Goal: Task Accomplishment & Management: Manage account settings

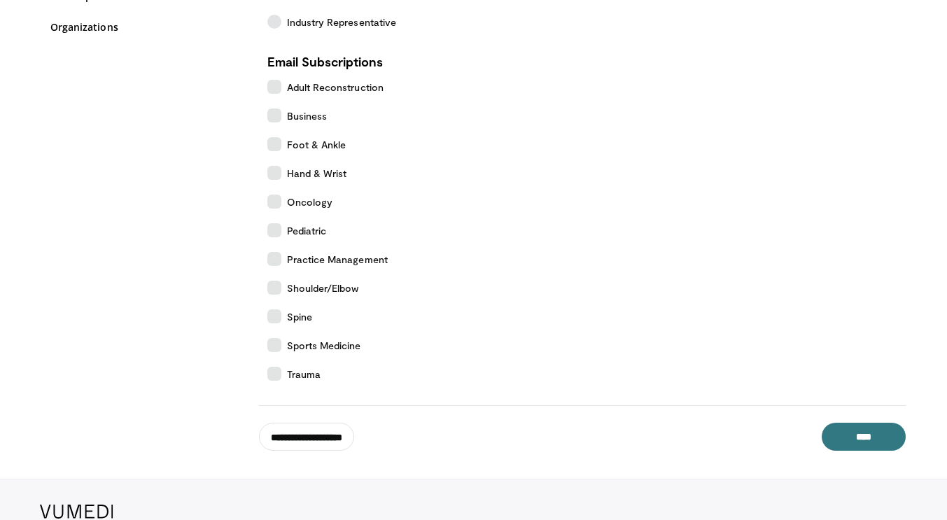
scroll to position [270, 0]
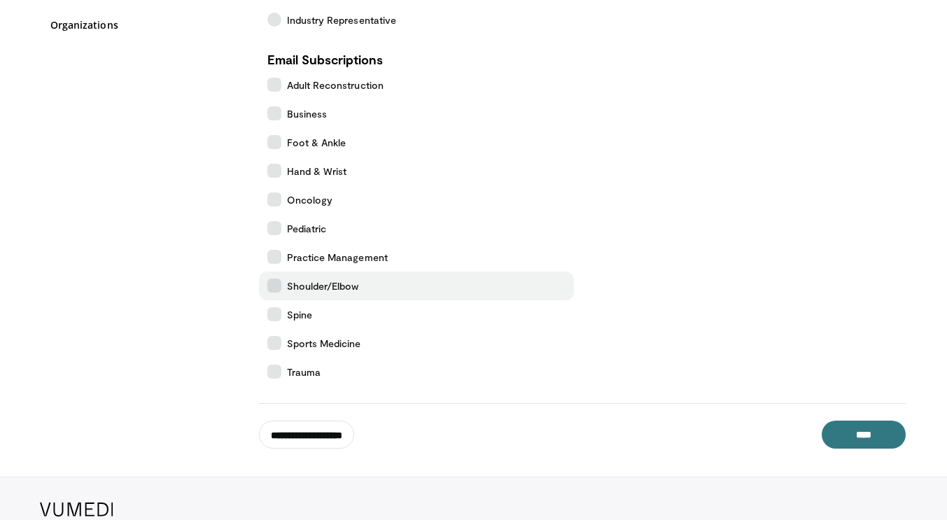
click at [272, 277] on label "Shoulder/Elbow" at bounding box center [416, 286] width 315 height 29
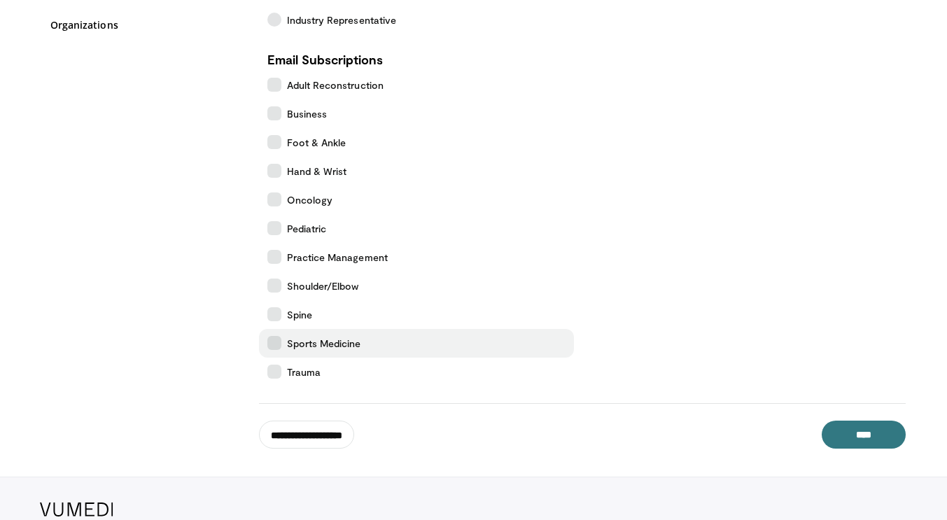
click at [266, 342] on label "Sports Medicine" at bounding box center [416, 343] width 315 height 29
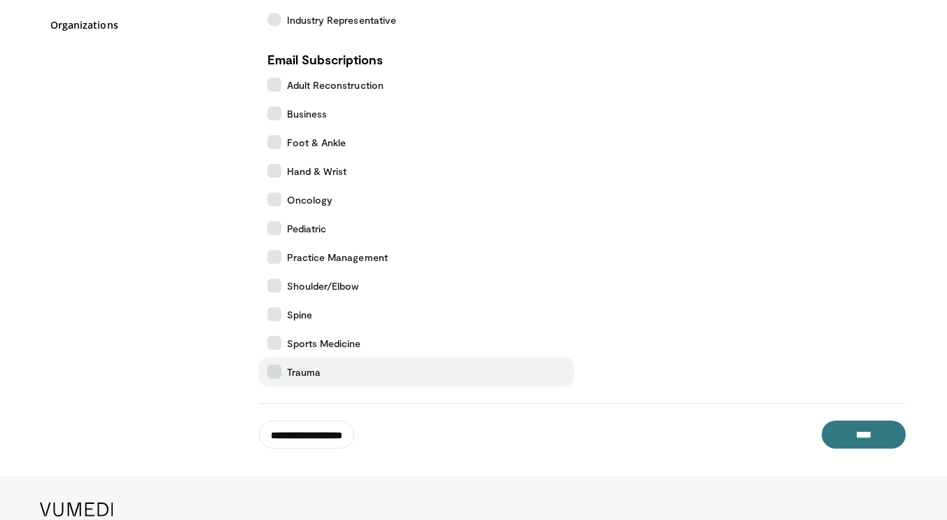
click at [266, 371] on label "Trauma" at bounding box center [416, 372] width 315 height 29
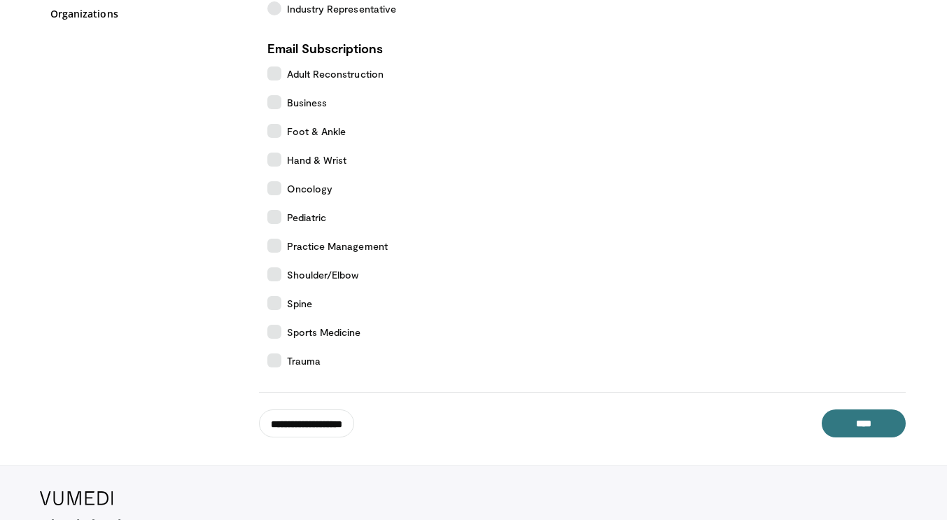
scroll to position [284, 0]
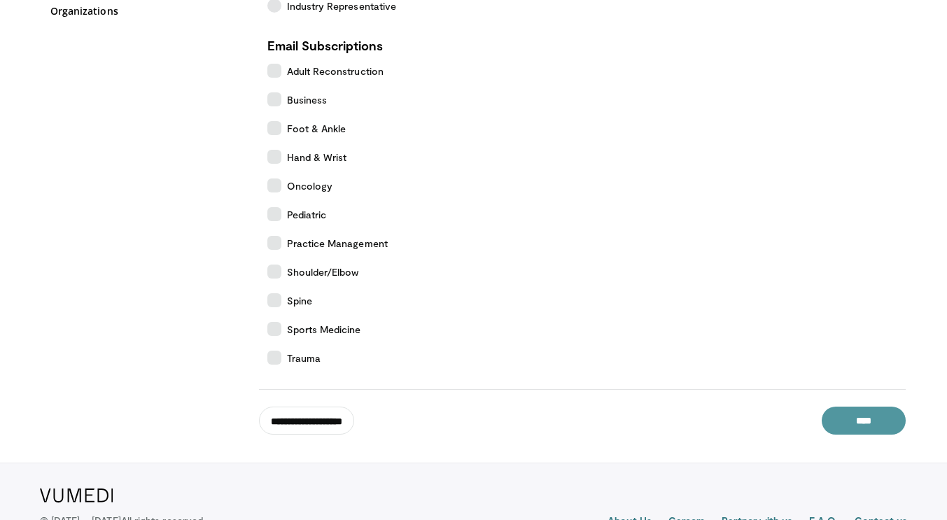
click at [850, 412] on input "****" at bounding box center [864, 421] width 84 height 28
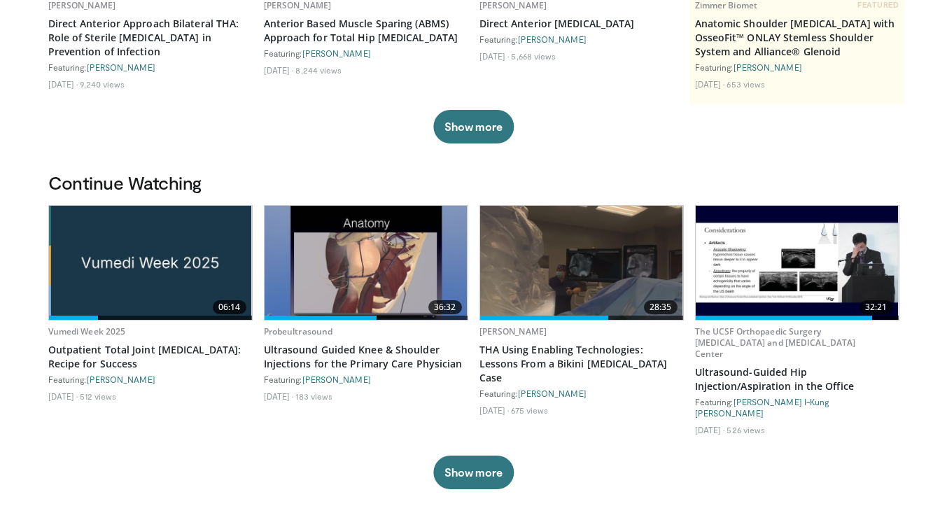
scroll to position [343, 0]
